Goal: Task Accomplishment & Management: Use online tool/utility

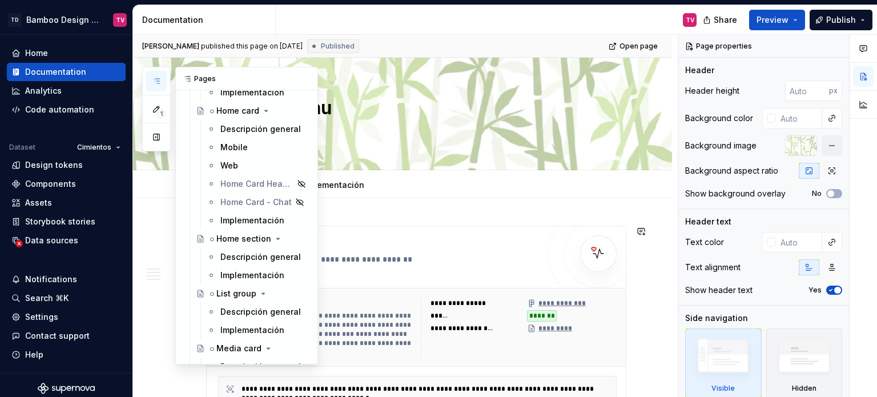
scroll to position [2968, 0]
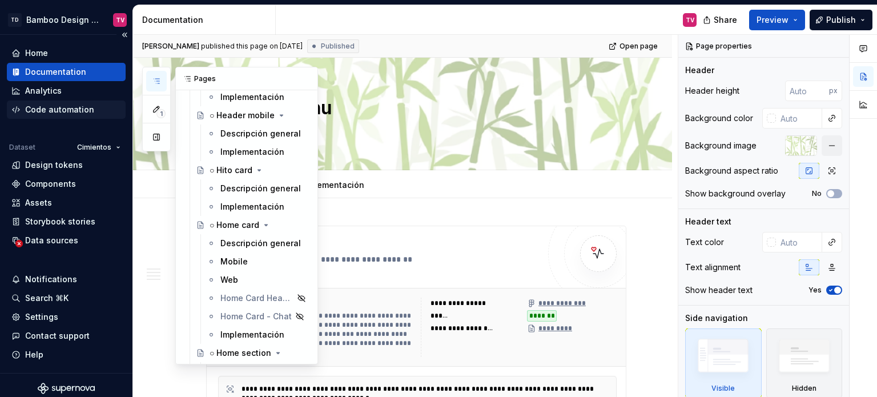
drag, startPoint x: 240, startPoint y: 184, endPoint x: 64, endPoint y: 104, distance: 193.1
click at [240, 184] on div "Descripción general" at bounding box center [260, 188] width 80 height 11
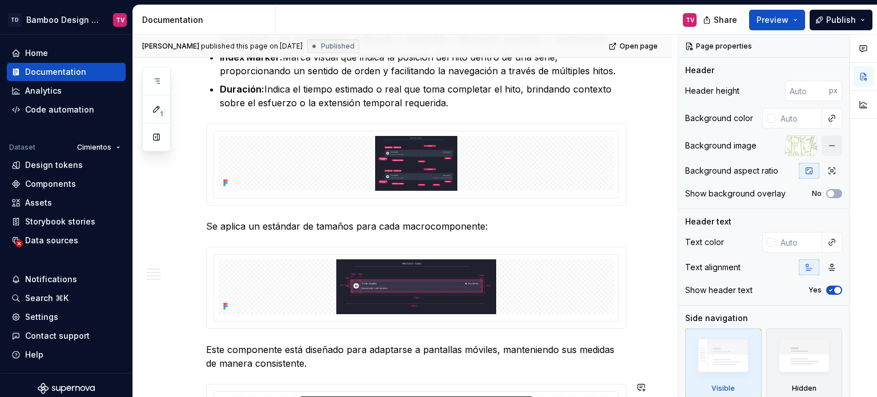
scroll to position [628, 0]
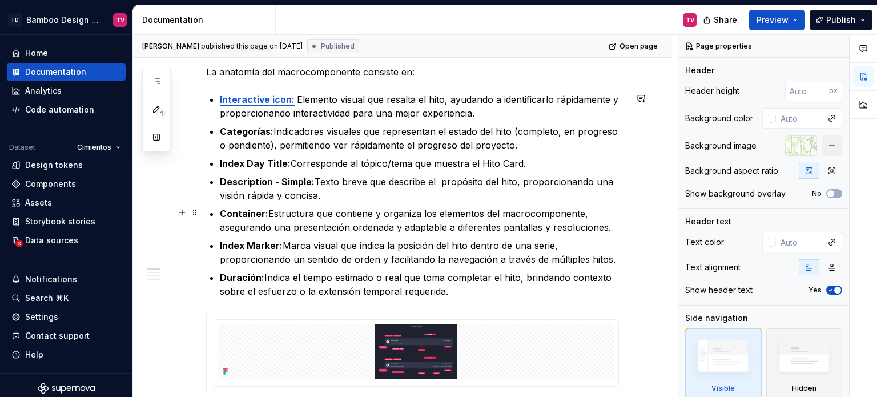
type textarea "*"
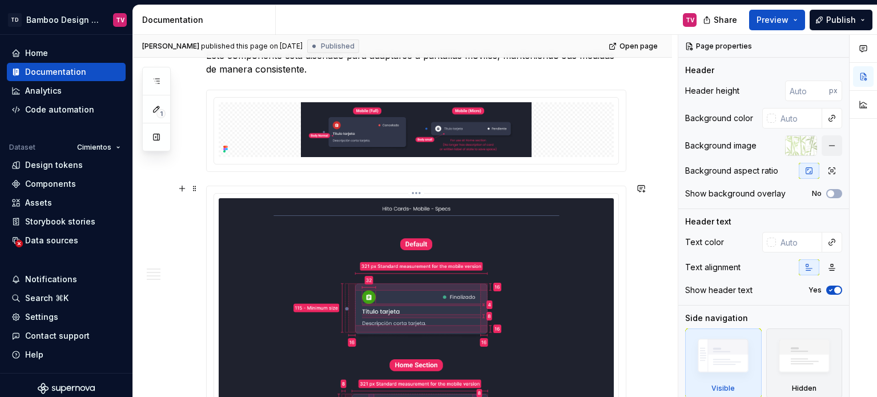
scroll to position [1027, 0]
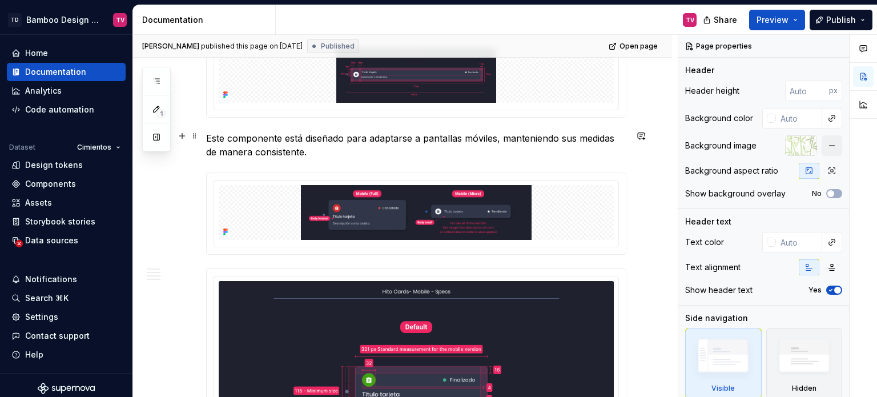
click at [336, 152] on p "Este componente está diseñado para adaptarse a pantallas móviles, manteniendo s…" at bounding box center [416, 144] width 420 height 27
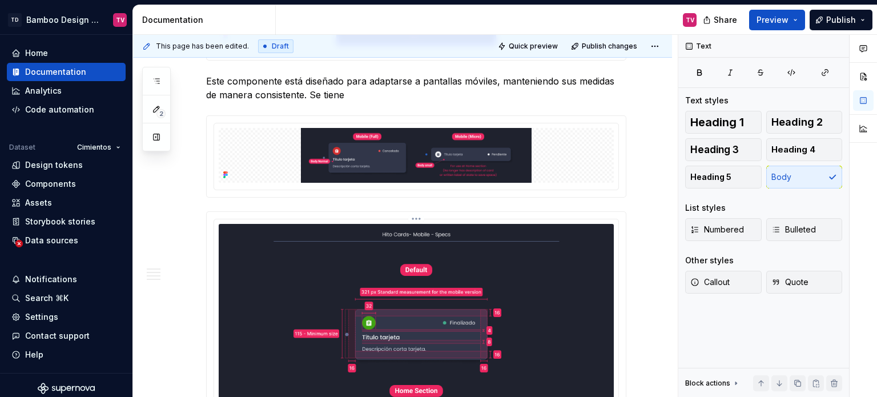
scroll to position [1079, 0]
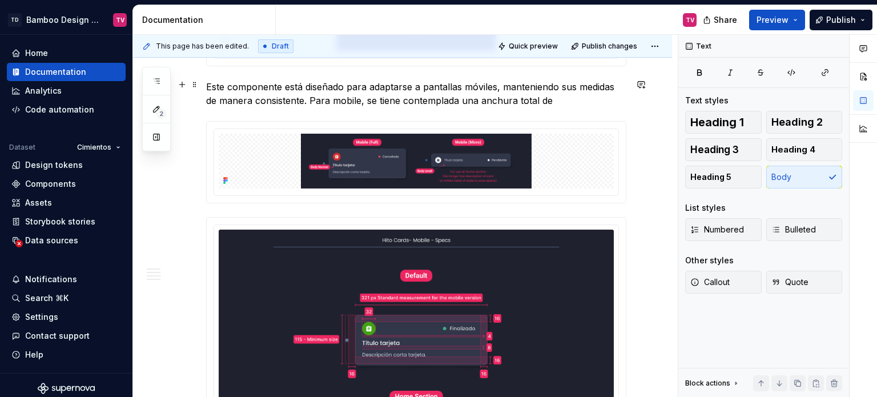
click at [564, 97] on p "Este componente está diseñado para adaptarse a pantallas móviles, manteniendo s…" at bounding box center [416, 93] width 420 height 27
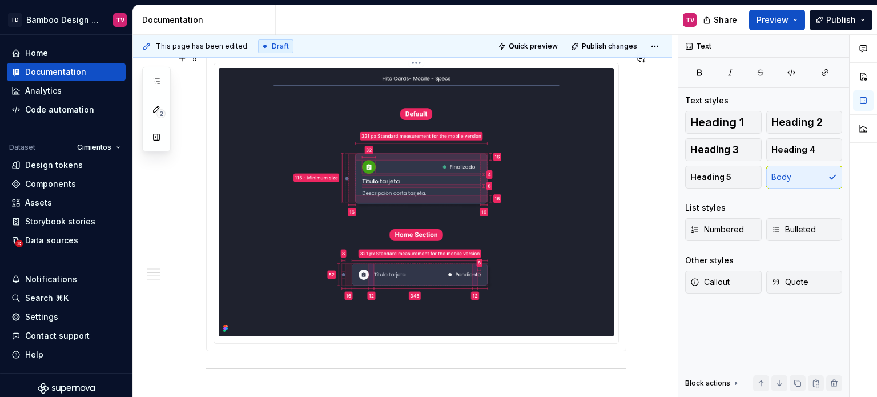
scroll to position [1193, 0]
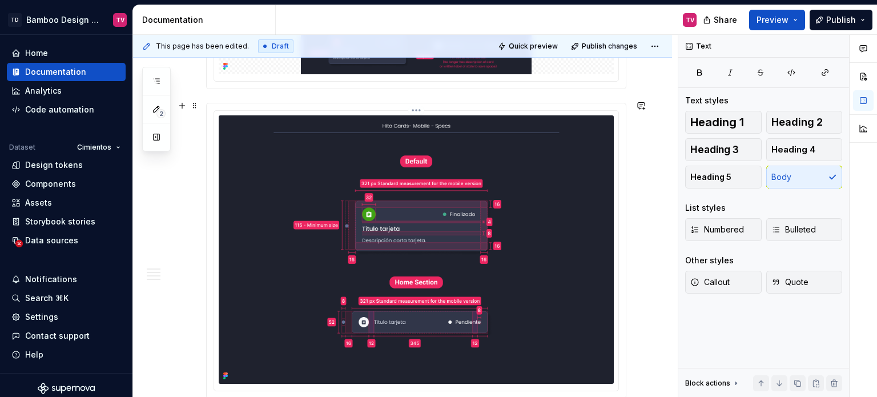
click at [415, 106] on html "TD Bamboo Design System TV Home Documentation Analytics Code automation Dataset…" at bounding box center [438, 198] width 877 height 397
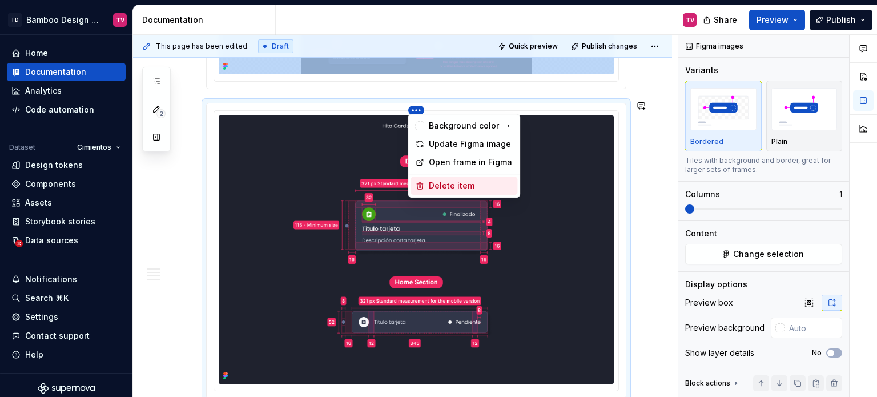
click at [437, 185] on div "Delete item" at bounding box center [471, 185] width 84 height 11
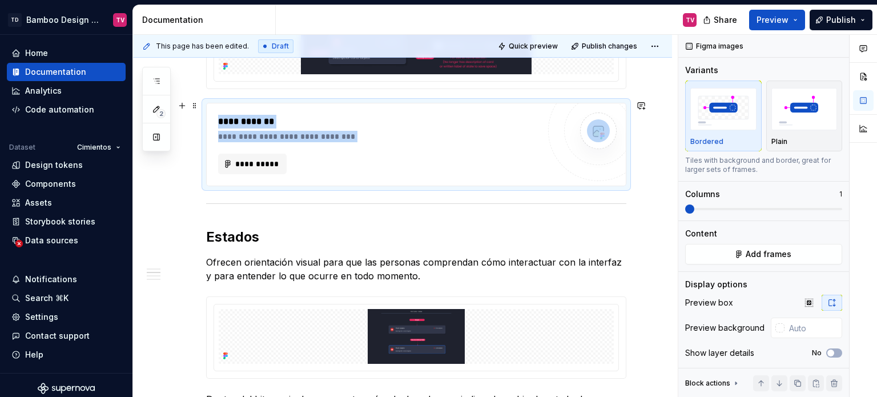
click at [423, 147] on div "**********" at bounding box center [378, 144] width 321 height 59
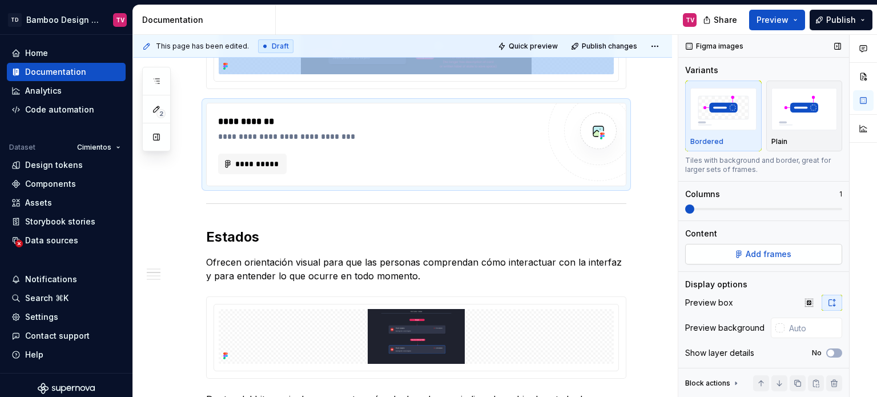
click at [778, 254] on span "Add frames" at bounding box center [768, 253] width 46 height 11
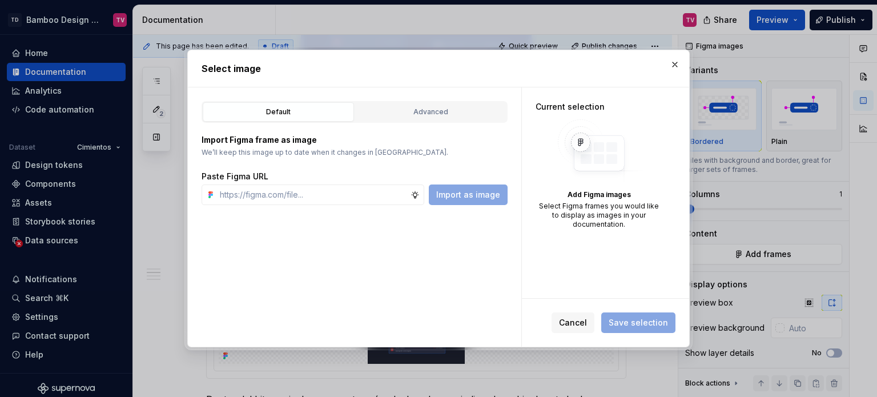
click at [469, 110] on div "Advanced" at bounding box center [430, 111] width 143 height 11
type textarea "*"
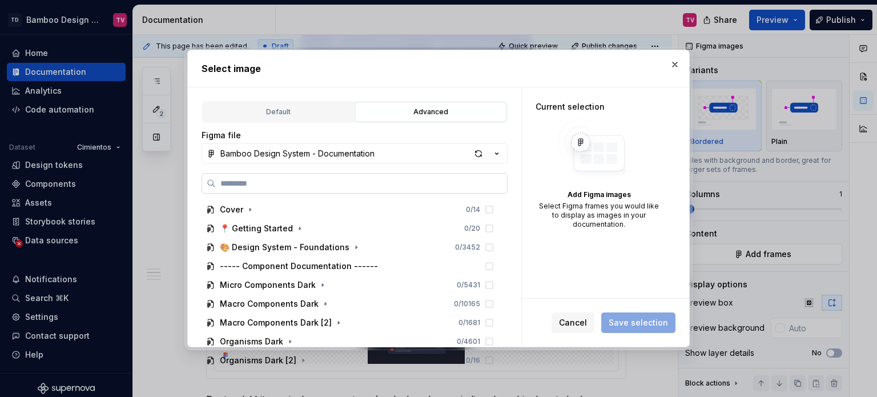
click at [288, 187] on input "search" at bounding box center [361, 182] width 291 height 11
paste input "**********"
type input "**********"
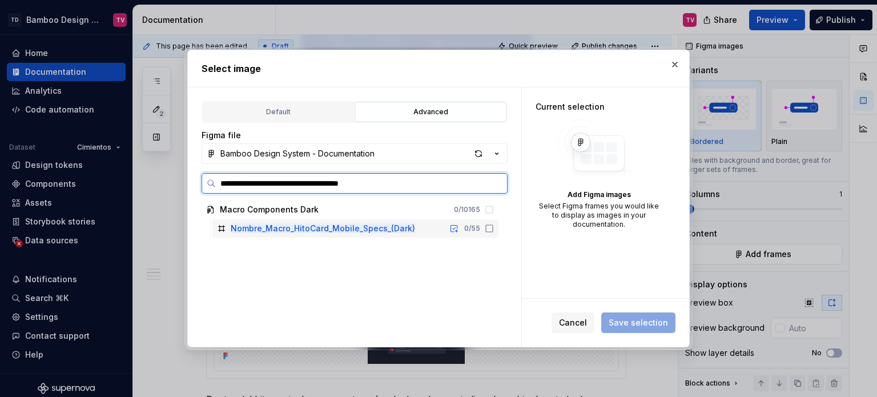
click at [489, 227] on icon at bounding box center [489, 228] width 9 height 9
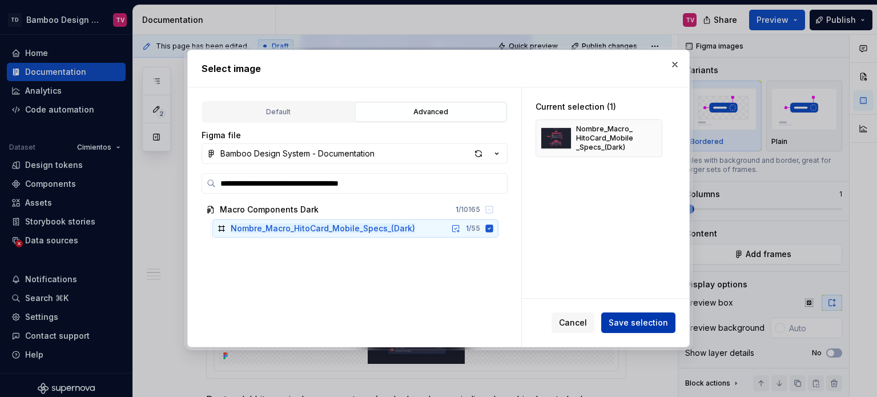
click at [628, 324] on span "Save selection" at bounding box center [637, 322] width 59 height 11
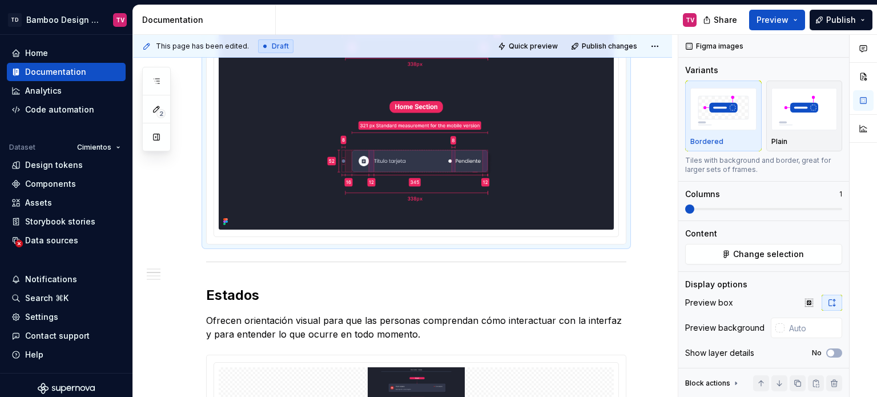
scroll to position [1307, 0]
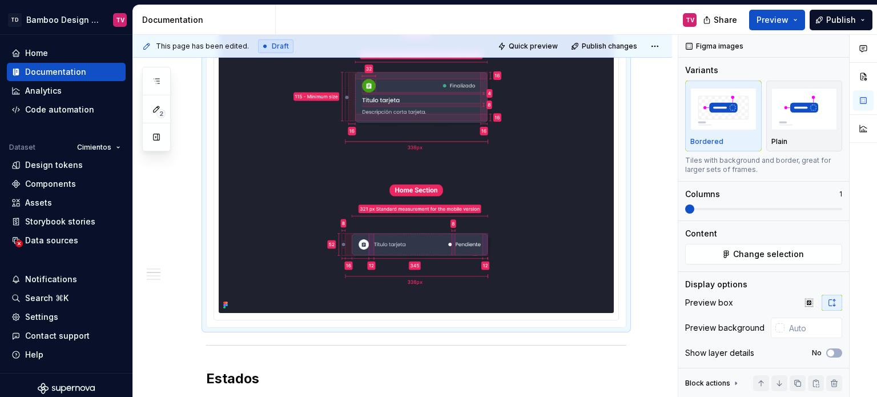
click at [521, 169] on img at bounding box center [416, 157] width 395 height 312
click at [805, 301] on icon "button" at bounding box center [808, 302] width 9 height 9
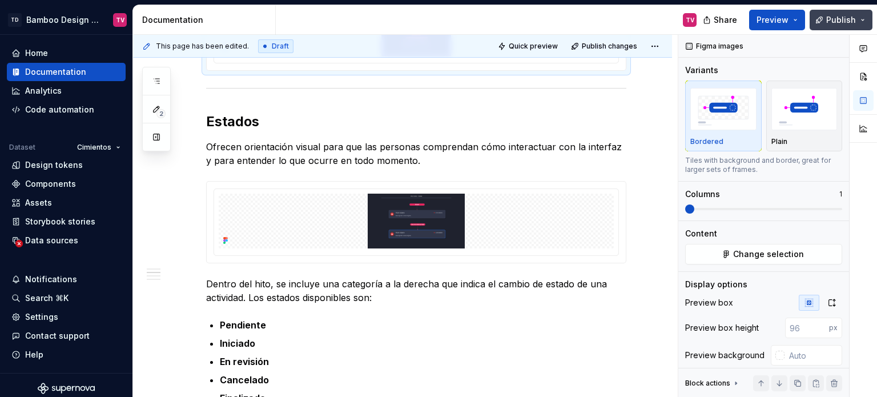
click at [842, 22] on span "Publish" at bounding box center [841, 19] width 30 height 11
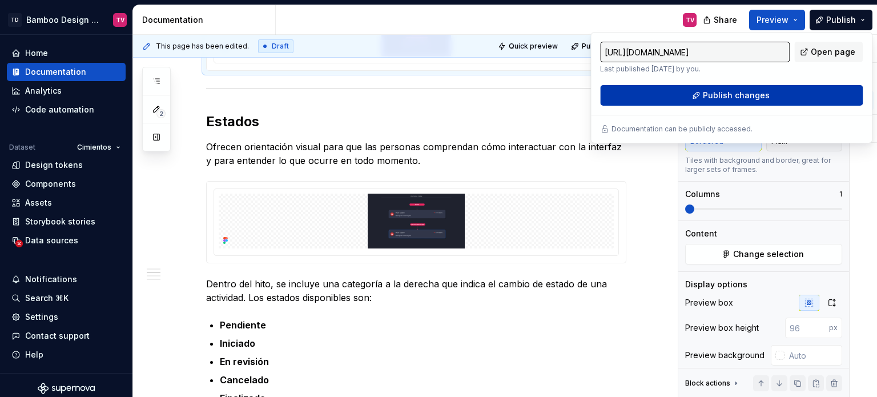
click at [681, 92] on button "Publish changes" at bounding box center [731, 95] width 263 height 21
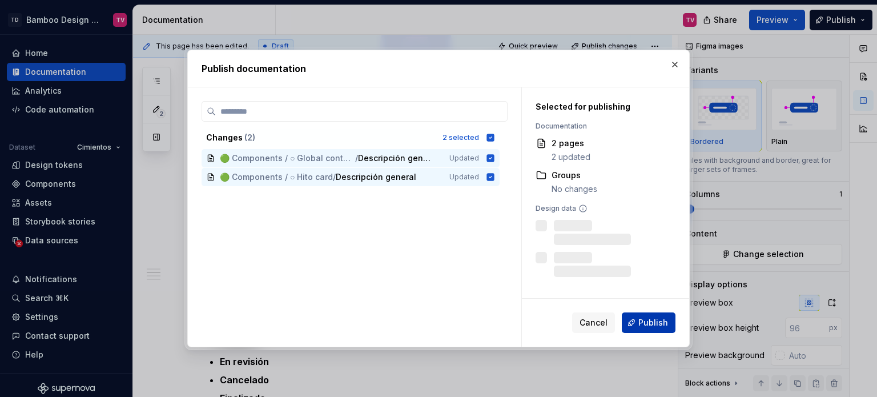
click at [638, 314] on button "Publish" at bounding box center [648, 322] width 54 height 21
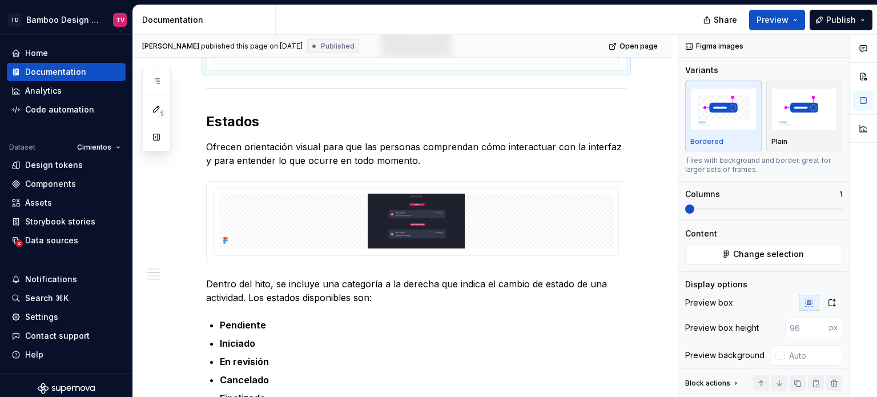
type textarea "*"
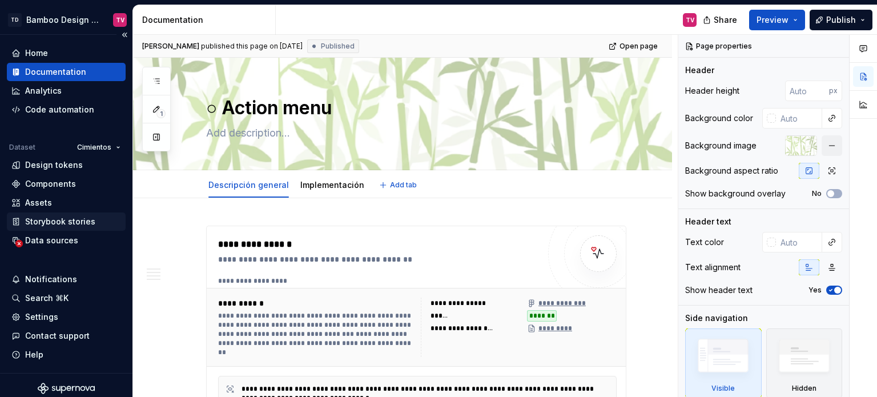
type textarea "*"
click at [47, 245] on div "Data sources" at bounding box center [51, 240] width 53 height 11
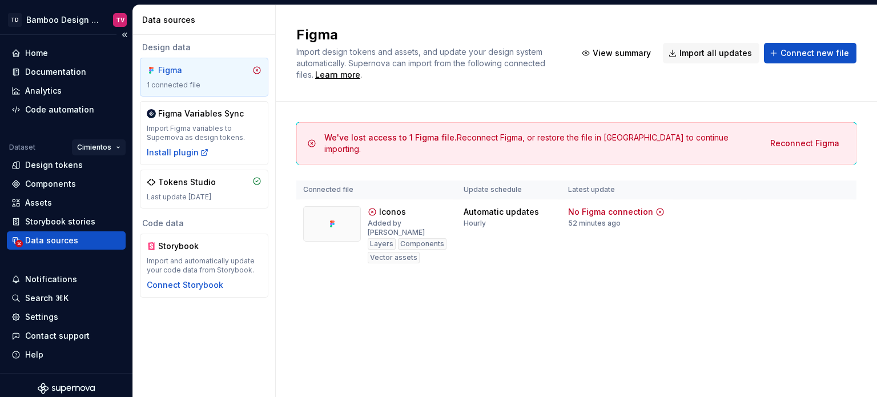
click at [107, 149] on html "TD Bamboo Design System TV Home Documentation Analytics Code automation Dataset…" at bounding box center [438, 198] width 877 height 397
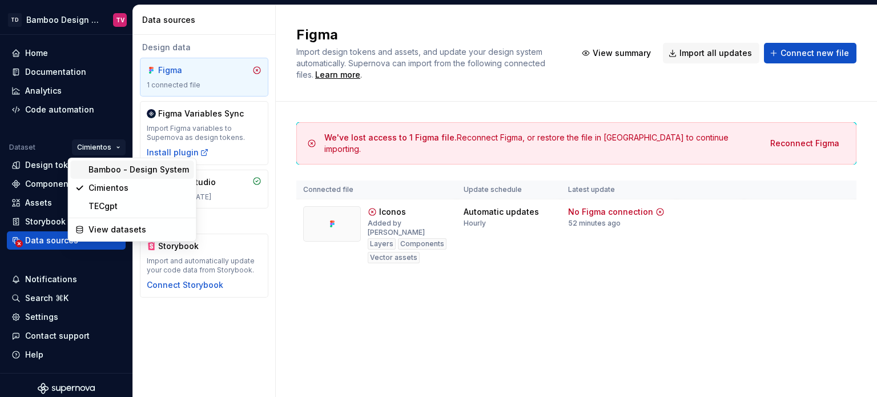
click at [118, 169] on div "Bamboo - Design System" at bounding box center [138, 169] width 100 height 11
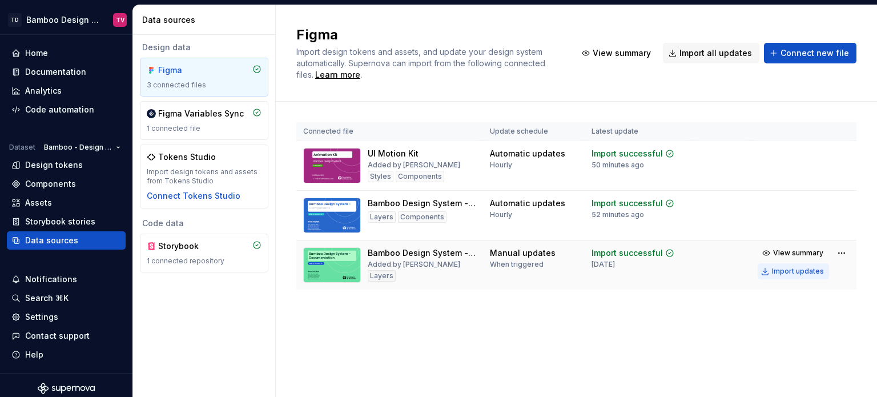
click at [794, 276] on div "Import updates" at bounding box center [798, 271] width 52 height 9
